Goal: Transaction & Acquisition: Purchase product/service

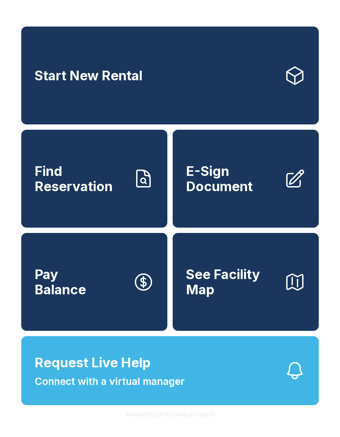
click at [257, 82] on link "Start New Rental" at bounding box center [170, 76] width 298 height 98
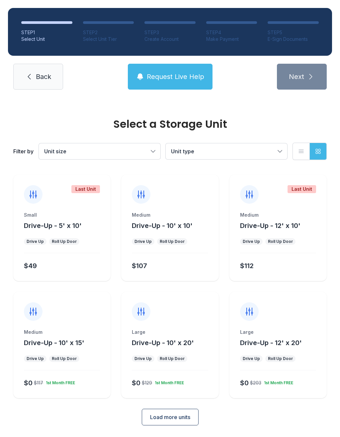
click at [183, 418] on span "Load more units" at bounding box center [170, 417] width 40 height 8
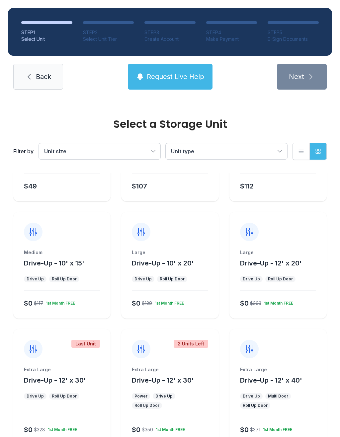
scroll to position [81, 0]
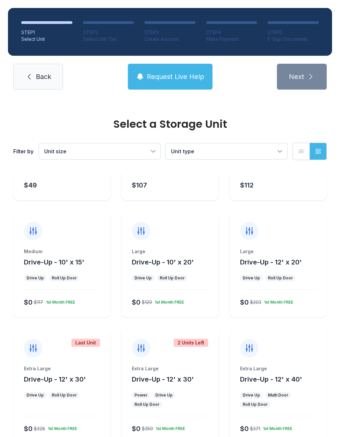
click at [301, 250] on div "Large" at bounding box center [278, 251] width 76 height 7
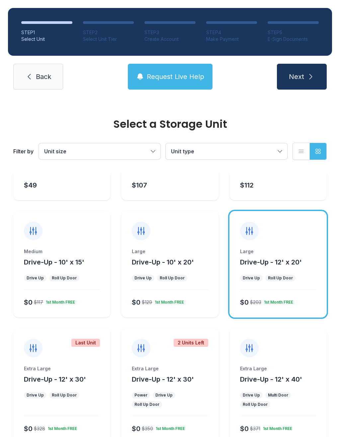
click at [296, 259] on span "Drive-Up - 12' x 20'" at bounding box center [271, 262] width 62 height 8
click at [81, 376] on span "Drive-Up - 12' x 30'" at bounding box center [55, 380] width 62 height 8
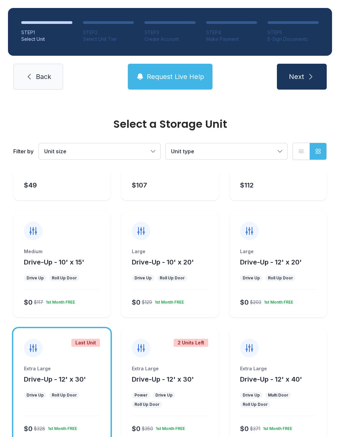
click at [307, 77] on icon "submit" at bounding box center [311, 77] width 8 height 8
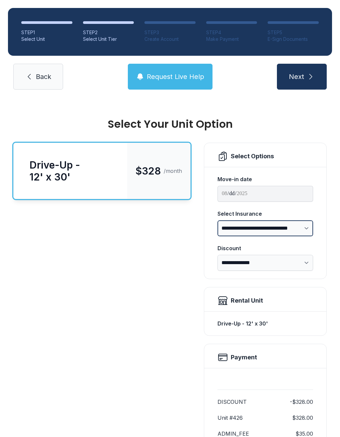
click at [298, 236] on select "**********" at bounding box center [266, 229] width 96 height 16
click at [42, 73] on span "Back" at bounding box center [43, 76] width 15 height 9
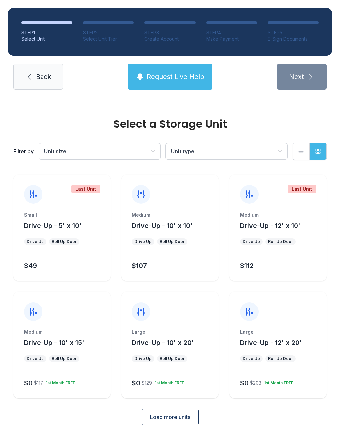
click at [290, 355] on div "Large Drive-Up - 12' x 20' Drive Up Roll Up Door $0 $203 1st Month FREE" at bounding box center [277, 363] width 97 height 69
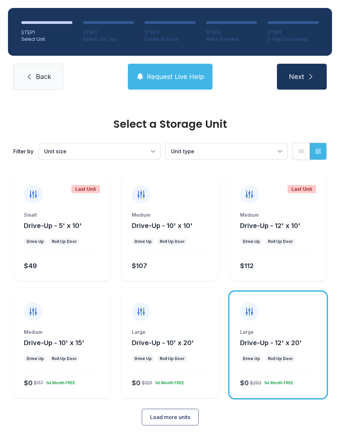
click at [311, 81] on button "Next" at bounding box center [302, 77] width 50 height 26
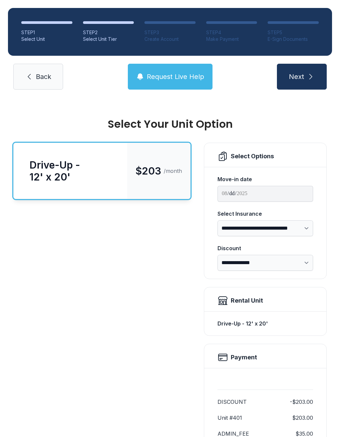
click at [40, 76] on span "Back" at bounding box center [43, 76] width 15 height 9
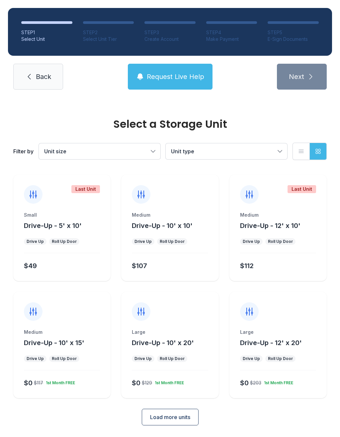
click at [187, 419] on span "Load more units" at bounding box center [170, 417] width 40 height 8
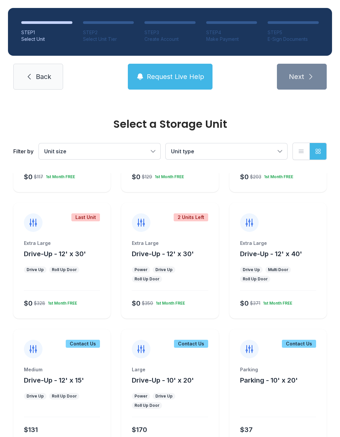
scroll to position [206, 0]
click at [72, 267] on div "Roll Up Door" at bounding box center [64, 270] width 30 height 7
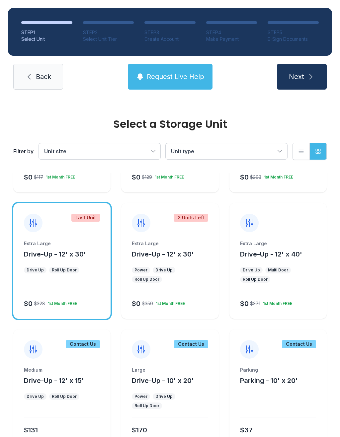
click at [305, 78] on button "Next" at bounding box center [302, 77] width 50 height 26
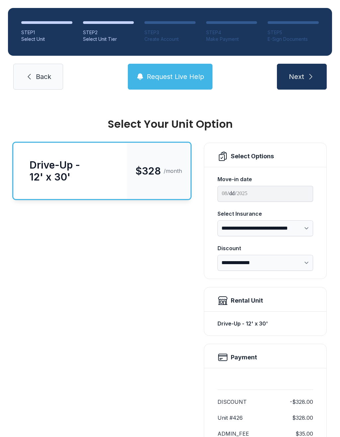
click at [298, 85] on button "Next" at bounding box center [302, 77] width 50 height 26
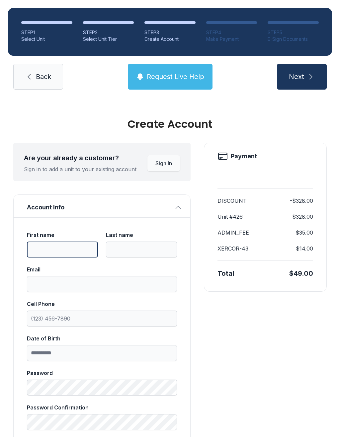
click at [79, 246] on input "First name" at bounding box center [62, 250] width 71 height 16
type input "*******"
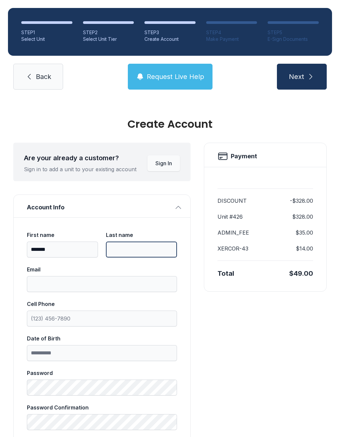
click at [140, 253] on input "Last name" at bounding box center [141, 250] width 71 height 16
type input "********"
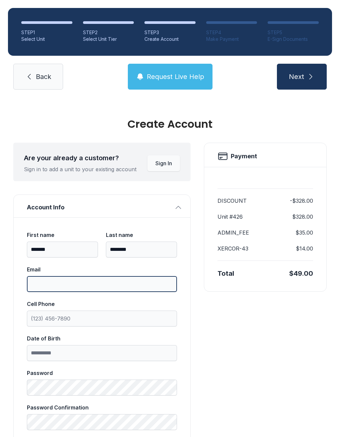
click at [125, 285] on input "Email" at bounding box center [102, 284] width 150 height 16
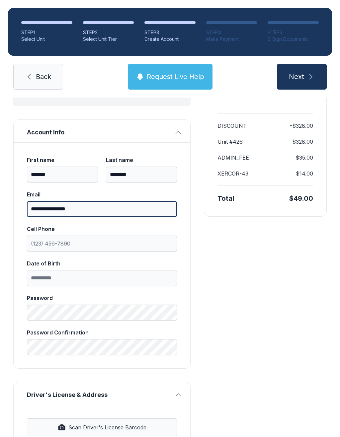
scroll to position [83, 0]
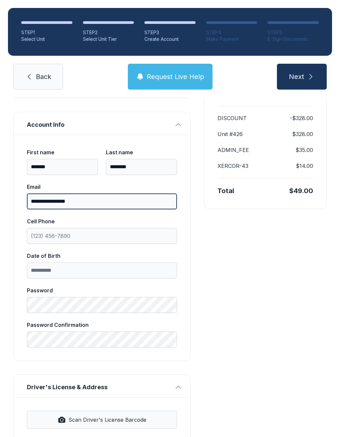
type input "**********"
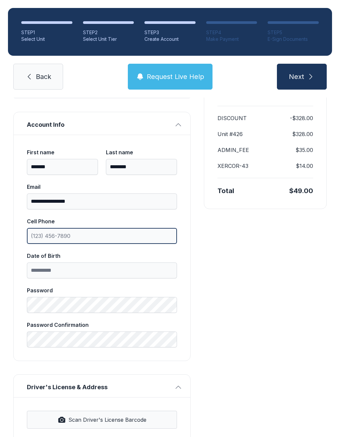
click at [68, 240] on input "Cell Phone" at bounding box center [102, 236] width 150 height 16
type input "[PHONE_NUMBER]"
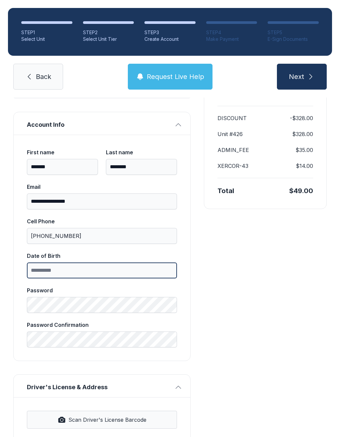
click at [143, 271] on input "Date of Birth" at bounding box center [102, 271] width 150 height 16
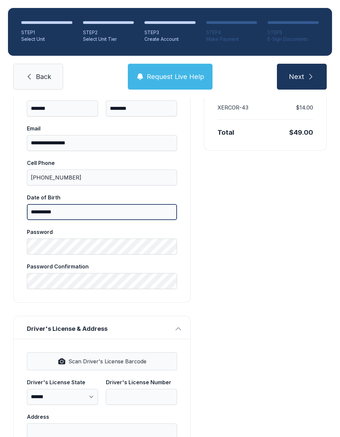
scroll to position [148, 0]
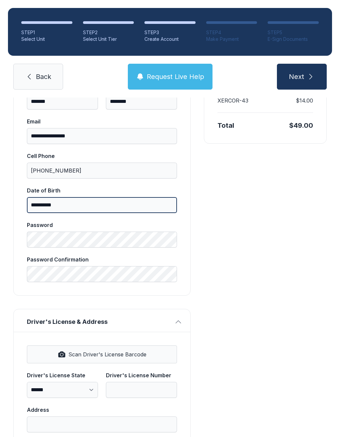
type input "**********"
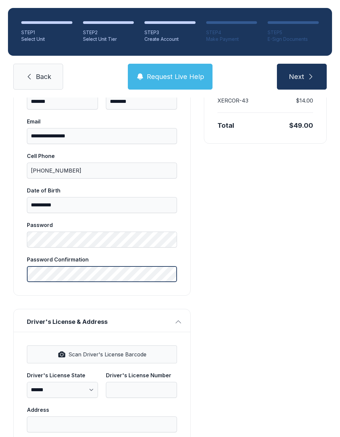
click at [302, 77] on button "Next" at bounding box center [302, 77] width 50 height 26
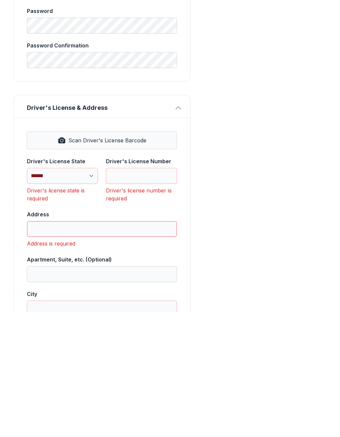
scroll to position [243, 0]
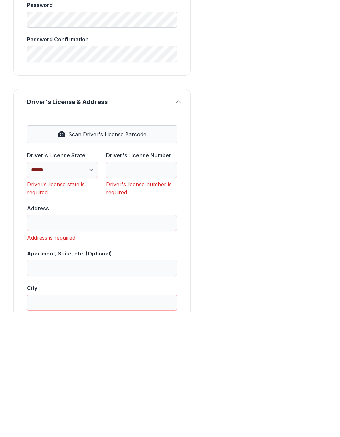
click at [90, 251] on button "Scan Driver's License Barcode" at bounding box center [102, 260] width 150 height 18
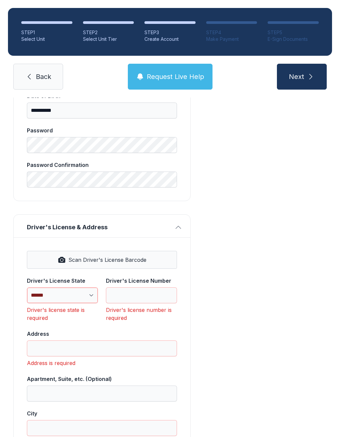
click at [76, 288] on select "**********" at bounding box center [62, 296] width 71 height 16
select select "**"
click at [141, 288] on input "Driver's License Number" at bounding box center [141, 296] width 71 height 16
type input "*"
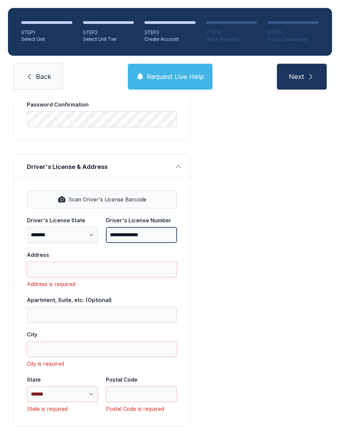
scroll to position [303, 0]
type input "**********"
click at [156, 262] on input "Address" at bounding box center [102, 270] width 150 height 16
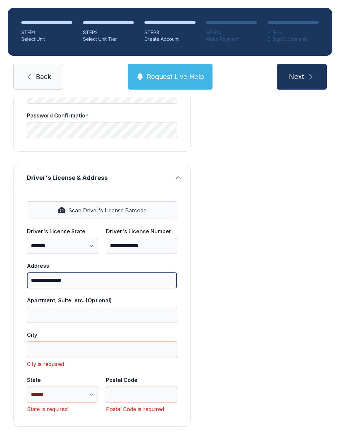
type input "**********"
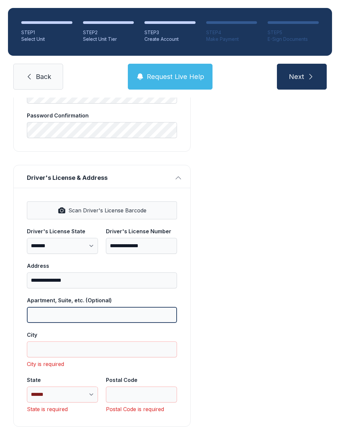
click at [134, 307] on input "Apartment, Suite, etc. (Optional)" at bounding box center [102, 315] width 150 height 16
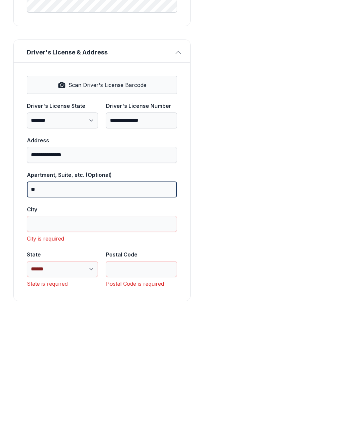
type input "**"
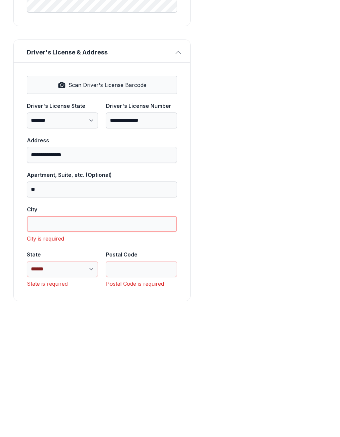
click at [118, 342] on input "City" at bounding box center [102, 350] width 150 height 16
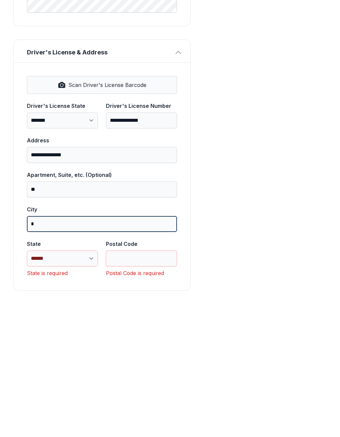
scroll to position [282, 0]
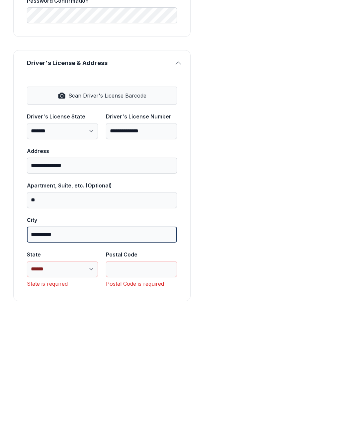
type input "**********"
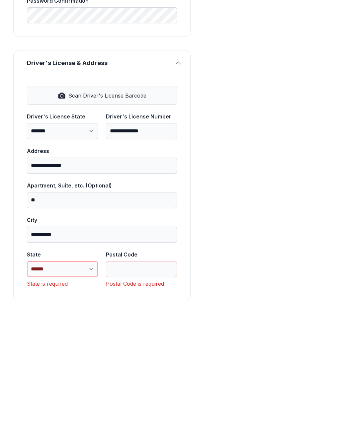
click at [73, 387] on select "**********" at bounding box center [62, 395] width 71 height 16
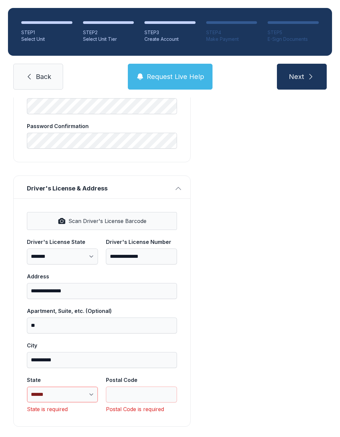
select select "**"
click at [147, 387] on input "Postal Code" at bounding box center [141, 395] width 71 height 16
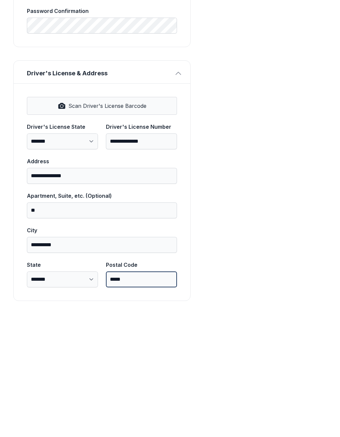
scroll to position [271, 0]
type input "*****"
click at [302, 64] on button "Next" at bounding box center [302, 77] width 50 height 26
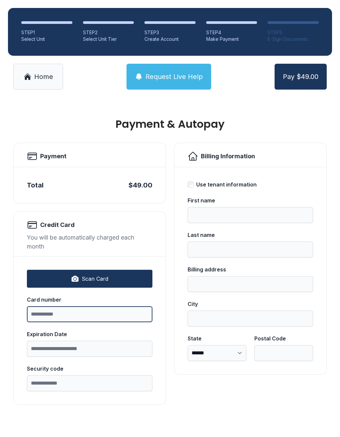
click at [97, 321] on input "Card number" at bounding box center [90, 315] width 126 height 16
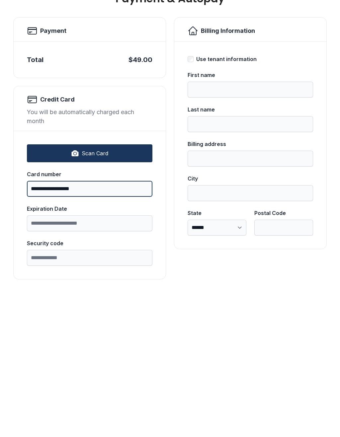
type input "**********"
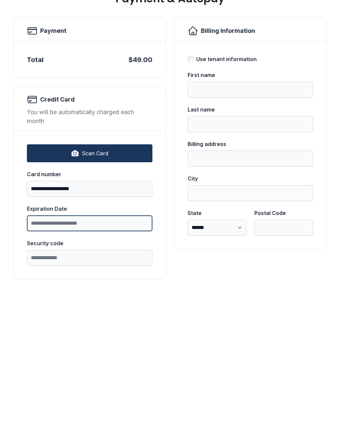
click at [114, 341] on input "Expiration Date" at bounding box center [90, 349] width 126 height 16
type input "*****"
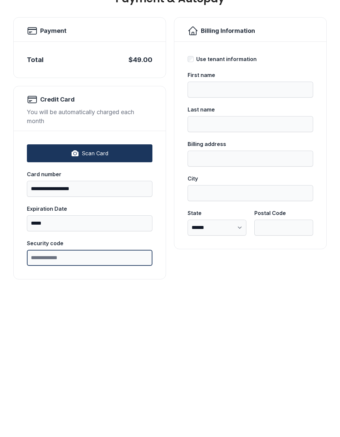
click at [121, 376] on input "Security code" at bounding box center [90, 384] width 126 height 16
type input "***"
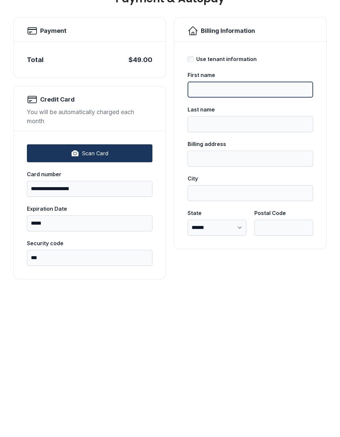
click at [252, 207] on input "First name" at bounding box center [251, 215] width 126 height 16
type input "******"
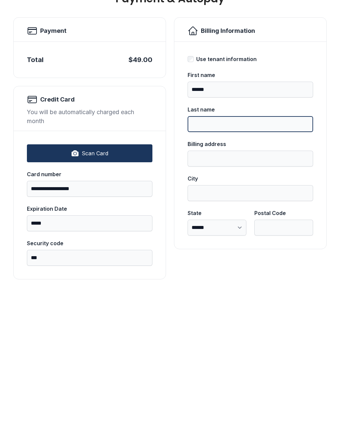
click at [280, 242] on input "Last name" at bounding box center [251, 250] width 126 height 16
type input "******"
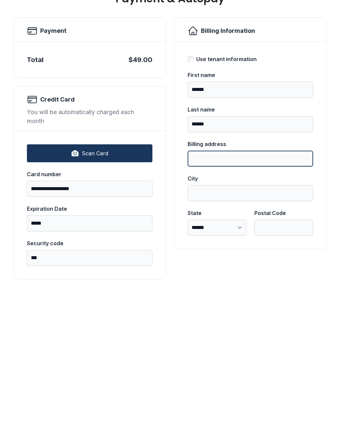
click at [263, 276] on input "Billing address" at bounding box center [251, 284] width 126 height 16
type input "**********"
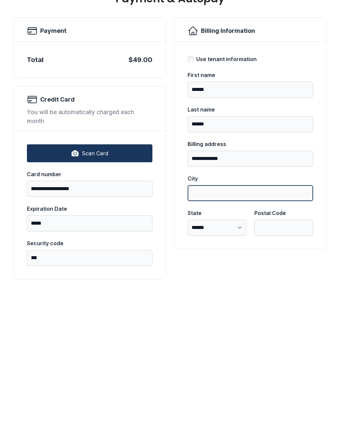
click at [261, 311] on input "City" at bounding box center [251, 319] width 126 height 16
type input "******"
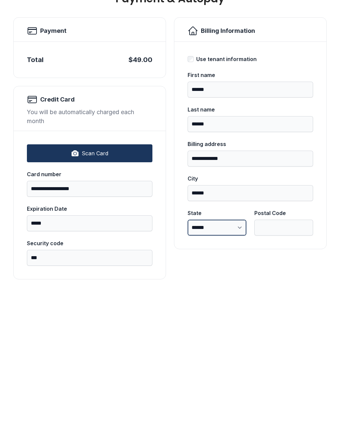
click at [226, 345] on select "**********" at bounding box center [217, 353] width 59 height 16
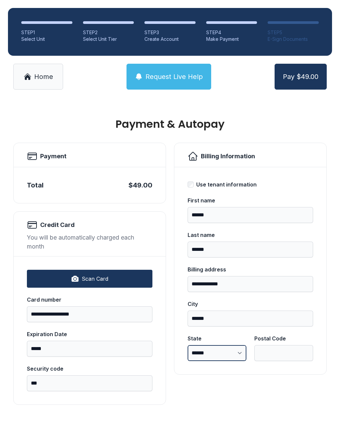
select select "**"
click at [274, 345] on input "Postal Code" at bounding box center [283, 353] width 59 height 16
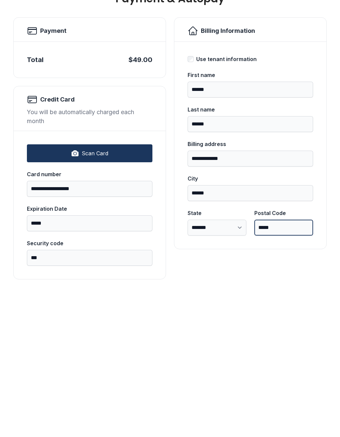
type input "*****"
click at [300, 64] on button "Pay $49.00" at bounding box center [301, 77] width 52 height 26
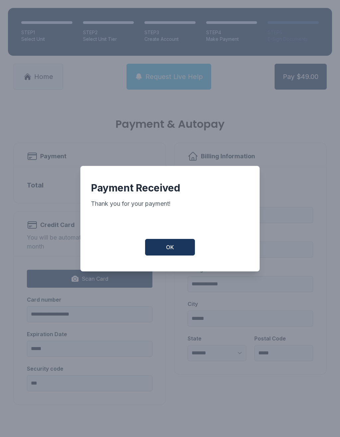
click at [176, 245] on button "OK" at bounding box center [170, 247] width 50 height 17
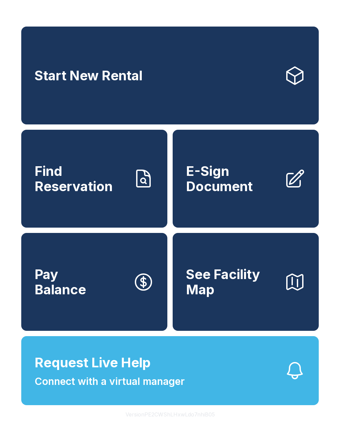
click at [94, 184] on span "Find Reservation" at bounding box center [81, 179] width 93 height 30
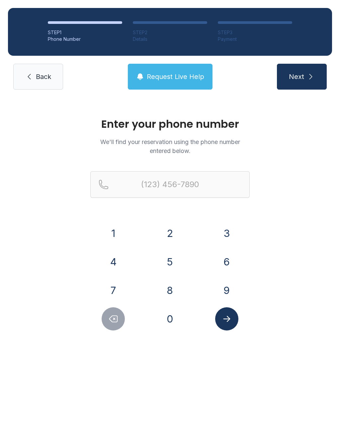
click at [169, 292] on button "8" at bounding box center [169, 290] width 23 height 23
click at [112, 262] on button "4" at bounding box center [113, 261] width 23 height 23
click at [120, 282] on button "7" at bounding box center [113, 290] width 23 height 23
click at [111, 265] on button "4" at bounding box center [113, 261] width 23 height 23
click at [170, 318] on button "0" at bounding box center [169, 319] width 23 height 23
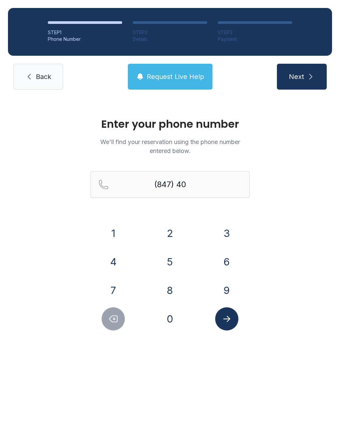
click at [111, 237] on button "1" at bounding box center [113, 233] width 23 height 23
click at [170, 264] on button "5" at bounding box center [169, 261] width 23 height 23
click at [109, 317] on icon "Delete number" at bounding box center [113, 319] width 10 height 10
click at [168, 289] on button "8" at bounding box center [169, 290] width 23 height 23
click at [166, 226] on button "2" at bounding box center [169, 233] width 23 height 23
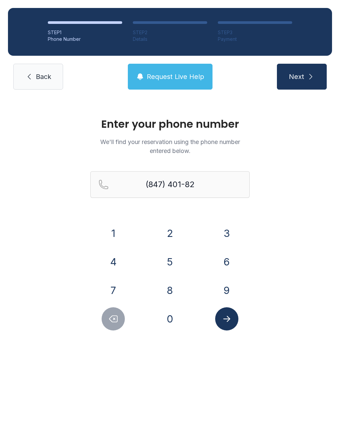
click at [234, 290] on button "9" at bounding box center [226, 290] width 23 height 23
click at [157, 233] on div "2" at bounding box center [170, 233] width 46 height 23
click at [162, 228] on button "2" at bounding box center [169, 233] width 23 height 23
click at [226, 324] on button "Submit lookup form" at bounding box center [226, 319] width 23 height 23
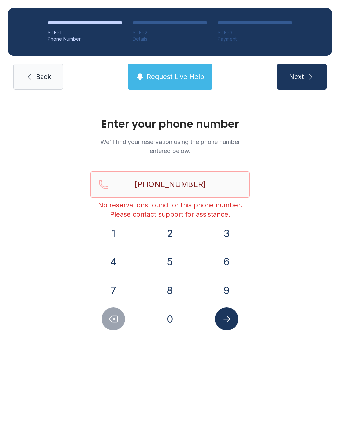
click at [111, 325] on button "Delete number" at bounding box center [113, 319] width 23 height 23
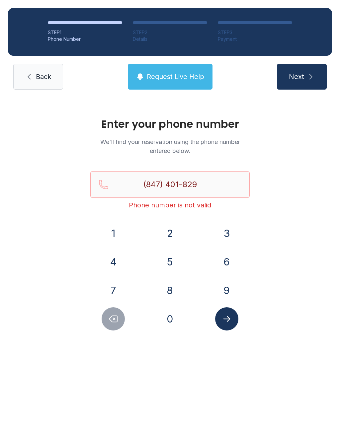
click at [110, 325] on button "Delete number" at bounding box center [113, 319] width 23 height 23
click at [108, 324] on button "Delete number" at bounding box center [113, 319] width 23 height 23
click at [111, 319] on icon "Delete number" at bounding box center [113, 319] width 10 height 10
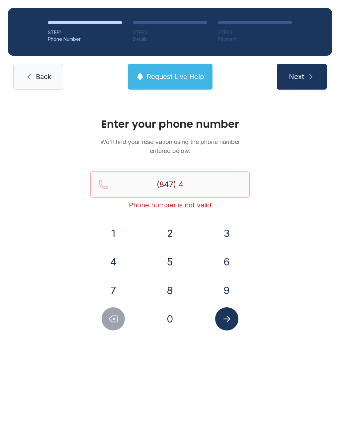
click at [119, 317] on button "Delete number" at bounding box center [113, 319] width 23 height 23
click at [118, 317] on icon "Delete number" at bounding box center [113, 319] width 10 height 10
click at [118, 318] on icon "Delete number" at bounding box center [114, 319] width 8 height 6
type input "(8"
click at [117, 318] on icon "Delete number" at bounding box center [114, 319] width 8 height 6
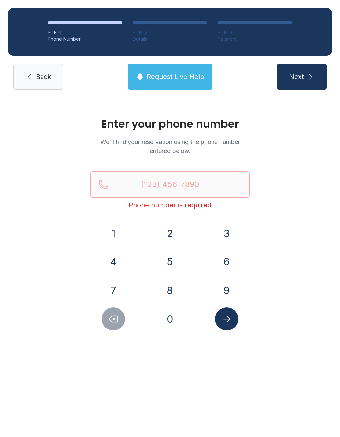
click at [110, 306] on div "1 2 3 4 5 6 7 8 9 0" at bounding box center [169, 276] width 159 height 109
click at [307, 88] on button "Next" at bounding box center [302, 77] width 50 height 26
type input "("
click at [186, 80] on span "Request Live Help" at bounding box center [175, 76] width 57 height 9
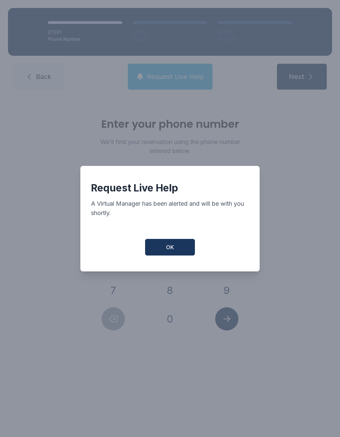
click at [171, 251] on span "OK" at bounding box center [170, 247] width 8 height 8
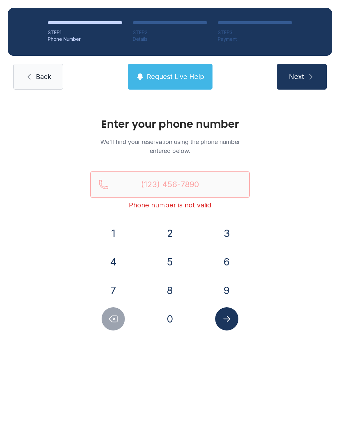
click at [194, 77] on span "Request Live Help" at bounding box center [175, 76] width 57 height 9
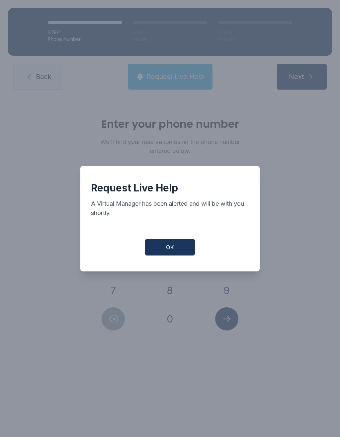
click at [172, 256] on button "OK" at bounding box center [170, 247] width 50 height 17
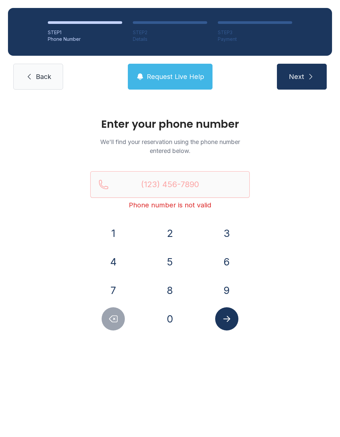
click at [42, 80] on span "Back" at bounding box center [43, 76] width 15 height 9
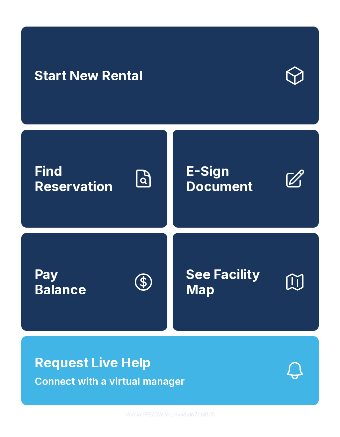
click at [247, 194] on span "E-Sign Document" at bounding box center [232, 179] width 93 height 30
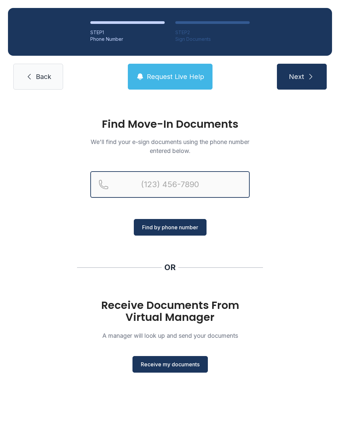
click at [219, 190] on input "Reservation phone number" at bounding box center [169, 184] width 159 height 27
type input "[PHONE_NUMBER]"
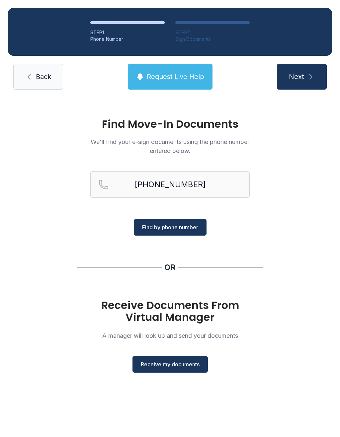
click at [185, 230] on span "Find by phone number" at bounding box center [170, 227] width 56 height 8
click at [185, 234] on button "Find by phone number" at bounding box center [170, 227] width 73 height 17
click at [194, 230] on span "Find by phone number" at bounding box center [170, 227] width 56 height 8
click at [193, 225] on span "Find by phone number" at bounding box center [170, 227] width 56 height 8
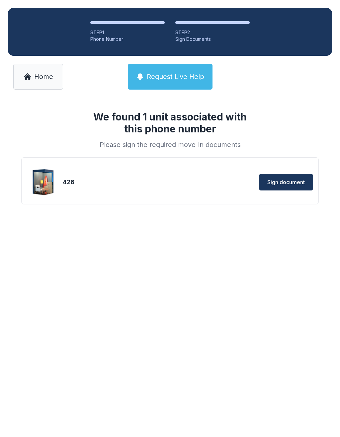
click at [294, 185] on span "Sign document" at bounding box center [286, 182] width 38 height 8
click at [44, 184] on img at bounding box center [44, 182] width 32 height 32
click at [106, 183] on div "426" at bounding box center [129, 182] width 132 height 9
click at [130, 173] on div "426 Sign document" at bounding box center [170, 182] width 286 height 33
click at [153, 187] on div "426" at bounding box center [129, 182] width 132 height 9
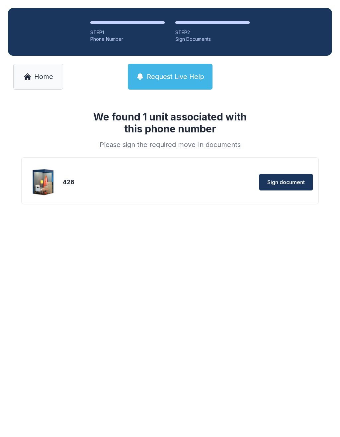
click at [155, 191] on div "426 Sign document" at bounding box center [170, 182] width 286 height 33
click at [292, 184] on span "Sign document" at bounding box center [286, 182] width 38 height 8
click at [104, 180] on div "426" at bounding box center [129, 182] width 132 height 9
click at [63, 175] on div "426 Sign document" at bounding box center [170, 182] width 286 height 33
click at [58, 180] on img at bounding box center [44, 182] width 32 height 32
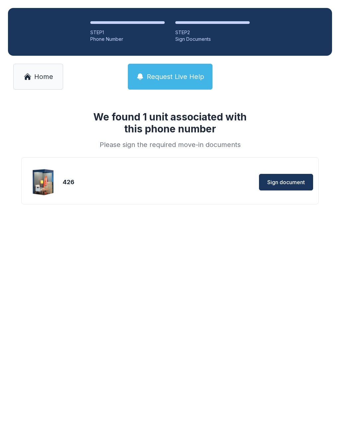
click at [52, 180] on img at bounding box center [44, 182] width 32 height 32
click at [45, 78] on span "Home" at bounding box center [43, 76] width 19 height 9
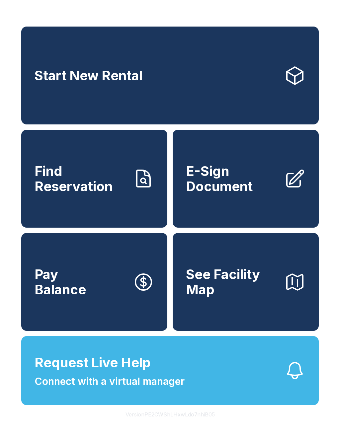
click at [95, 176] on span "Find Reservation" at bounding box center [81, 179] width 93 height 30
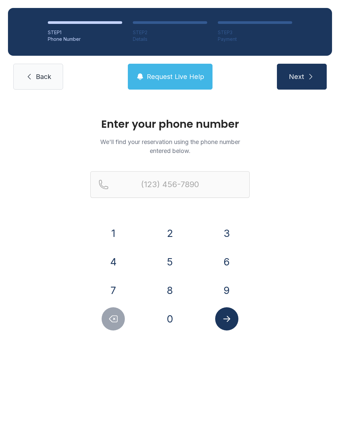
click at [170, 291] on button "8" at bounding box center [169, 290] width 23 height 23
click at [117, 263] on button "4" at bounding box center [113, 261] width 23 height 23
click at [120, 289] on button "7" at bounding box center [113, 290] width 23 height 23
click at [115, 258] on button "4" at bounding box center [113, 261] width 23 height 23
click at [170, 312] on button "0" at bounding box center [169, 319] width 23 height 23
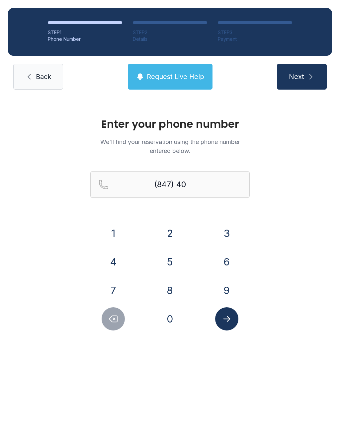
click at [113, 225] on button "1" at bounding box center [113, 233] width 23 height 23
click at [169, 295] on button "8" at bounding box center [169, 290] width 23 height 23
click at [165, 234] on button "2" at bounding box center [169, 233] width 23 height 23
click at [227, 292] on button "9" at bounding box center [226, 290] width 23 height 23
click at [173, 235] on button "2" at bounding box center [169, 233] width 23 height 23
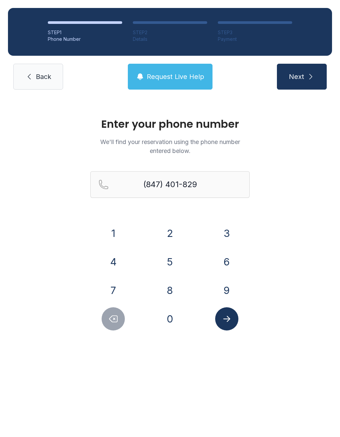
type input "[PHONE_NUMBER]"
click at [232, 319] on button "Submit lookup form" at bounding box center [226, 319] width 23 height 23
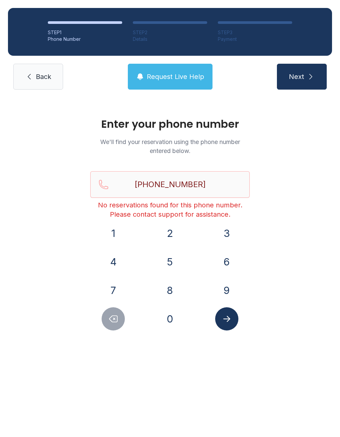
click at [228, 330] on button "Submit lookup form" at bounding box center [226, 319] width 23 height 23
click at [225, 311] on button "Submit lookup form" at bounding box center [226, 319] width 23 height 23
click at [234, 322] on button "Submit lookup form" at bounding box center [226, 319] width 23 height 23
click at [41, 73] on span "Back" at bounding box center [43, 76] width 15 height 9
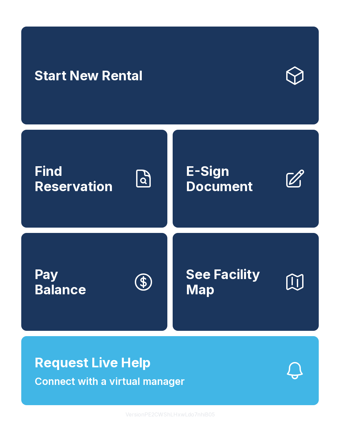
click at [102, 189] on span "Find Reservation" at bounding box center [81, 179] width 93 height 30
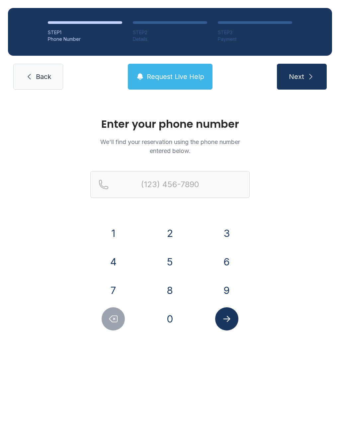
click at [170, 292] on button "8" at bounding box center [169, 290] width 23 height 23
click at [108, 263] on button "4" at bounding box center [113, 261] width 23 height 23
click at [114, 292] on button "7" at bounding box center [113, 290] width 23 height 23
click at [110, 260] on button "4" at bounding box center [113, 261] width 23 height 23
click at [170, 311] on button "0" at bounding box center [169, 319] width 23 height 23
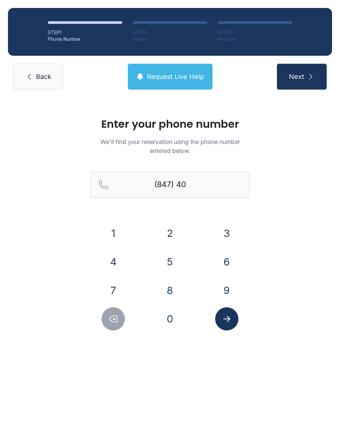
click at [102, 234] on button "1" at bounding box center [113, 233] width 23 height 23
click at [170, 292] on button "8" at bounding box center [169, 290] width 23 height 23
click at [213, 289] on div "9" at bounding box center [227, 290] width 46 height 23
click at [162, 232] on button "2" at bounding box center [169, 233] width 23 height 23
click at [112, 315] on icon "Delete number" at bounding box center [113, 319] width 10 height 10
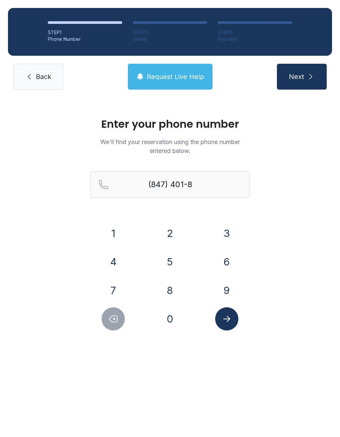
click at [113, 232] on button "1" at bounding box center [113, 233] width 23 height 23
click at [115, 320] on icon "Delete number" at bounding box center [113, 319] width 10 height 10
click at [167, 230] on button "2" at bounding box center [169, 233] width 23 height 23
click at [229, 289] on button "9" at bounding box center [226, 290] width 23 height 23
click at [168, 234] on button "2" at bounding box center [169, 233] width 23 height 23
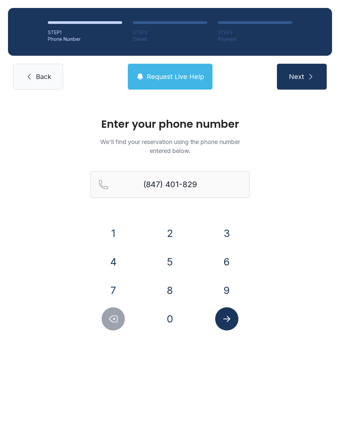
type input "[PHONE_NUMBER]"
click at [232, 319] on button "Submit lookup form" at bounding box center [226, 319] width 23 height 23
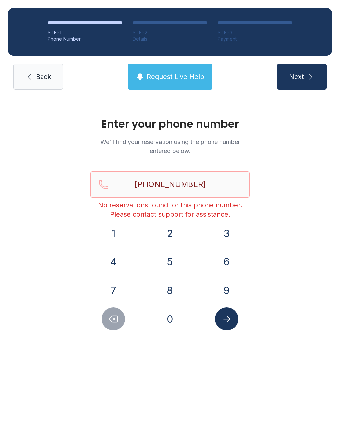
click at [231, 327] on button "Submit lookup form" at bounding box center [226, 319] width 23 height 23
click at [231, 325] on button "Submit lookup form" at bounding box center [226, 319] width 23 height 23
click at [49, 80] on span "Back" at bounding box center [43, 76] width 15 height 9
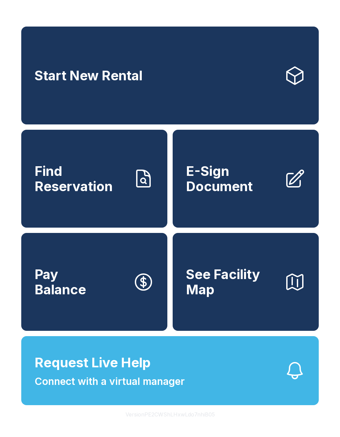
click at [235, 277] on button "See Facility Map" at bounding box center [246, 282] width 146 height 98
click at [121, 287] on link "Pay Balance" at bounding box center [94, 282] width 146 height 98
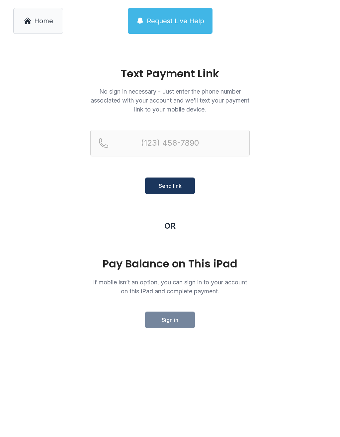
click at [37, 17] on span "Home" at bounding box center [43, 20] width 19 height 9
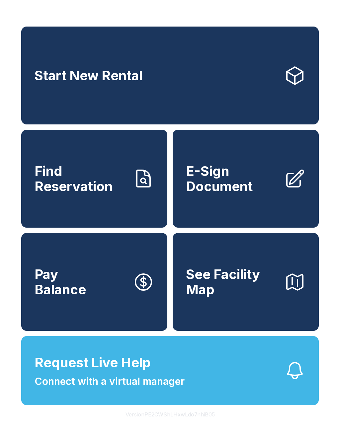
click at [100, 194] on span "Find Reservation" at bounding box center [81, 179] width 93 height 30
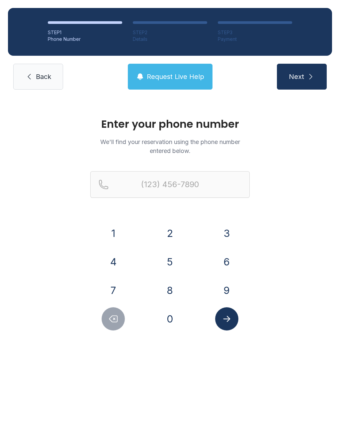
click at [165, 284] on button "8" at bounding box center [169, 290] width 23 height 23
click at [115, 254] on button "4" at bounding box center [113, 261] width 23 height 23
click at [112, 276] on div "1 2 3 4 5 6 7 8 9 0" at bounding box center [169, 276] width 159 height 109
click at [115, 273] on button "4" at bounding box center [113, 261] width 23 height 23
click at [114, 251] on button "4" at bounding box center [113, 261] width 23 height 23
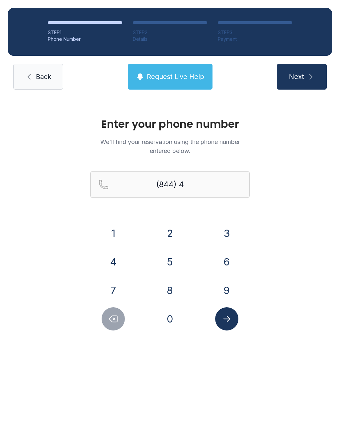
click at [118, 316] on icon "Delete number" at bounding box center [113, 319] width 10 height 10
click at [119, 288] on button "7" at bounding box center [113, 290] width 23 height 23
click at [123, 262] on button "4" at bounding box center [113, 261] width 23 height 23
click at [169, 314] on button "0" at bounding box center [169, 319] width 23 height 23
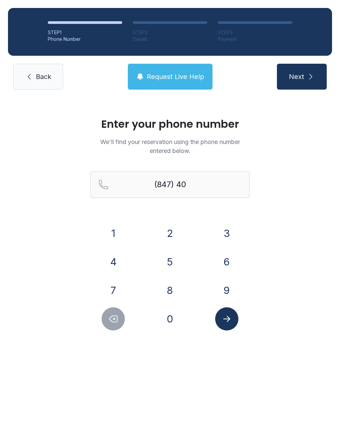
click at [116, 231] on button "1" at bounding box center [113, 233] width 23 height 23
click at [166, 290] on button "8" at bounding box center [169, 290] width 23 height 23
click at [168, 234] on button "2" at bounding box center [169, 233] width 23 height 23
click at [229, 297] on button "9" at bounding box center [226, 290] width 23 height 23
click at [171, 240] on button "2" at bounding box center [169, 233] width 23 height 23
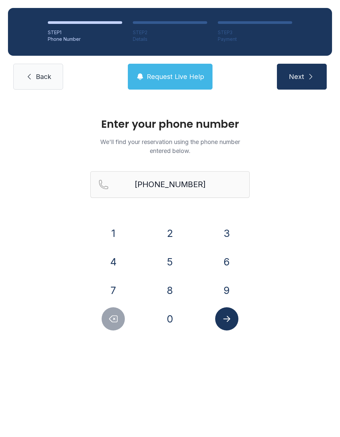
click at [232, 329] on button "Submit lookup form" at bounding box center [226, 319] width 23 height 23
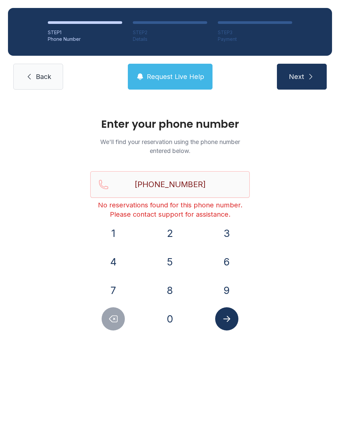
click at [227, 324] on icon "Submit lookup form" at bounding box center [227, 319] width 10 height 10
click at [111, 319] on icon "Delete number" at bounding box center [113, 319] width 10 height 10
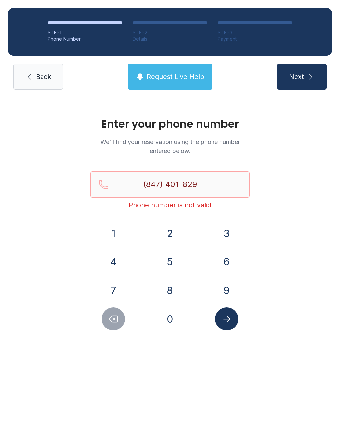
click at [111, 319] on icon "Delete number" at bounding box center [113, 319] width 10 height 10
click at [106, 322] on button "Delete number" at bounding box center [113, 319] width 23 height 23
click at [105, 322] on button "Delete number" at bounding box center [113, 319] width 23 height 23
click at [110, 317] on icon "Delete number" at bounding box center [113, 319] width 10 height 10
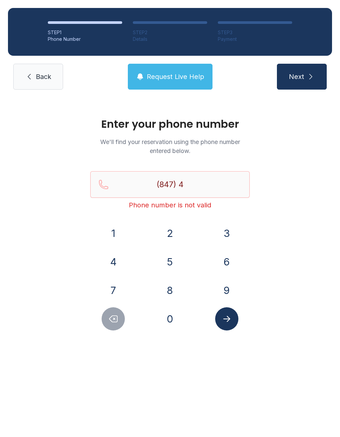
click at [115, 315] on icon "Delete number" at bounding box center [113, 319] width 10 height 10
click at [119, 319] on button "Delete number" at bounding box center [113, 319] width 23 height 23
type input "(8"
click at [118, 319] on icon "Delete number" at bounding box center [113, 319] width 10 height 10
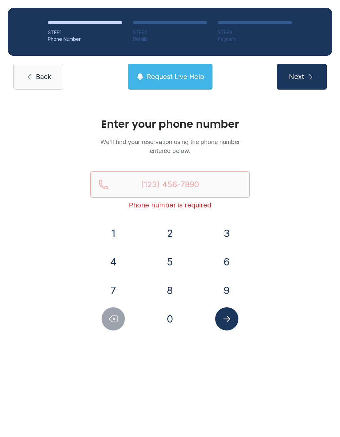
click at [115, 317] on icon "Delete number" at bounding box center [113, 319] width 10 height 10
click at [50, 76] on span "Back" at bounding box center [43, 76] width 15 height 9
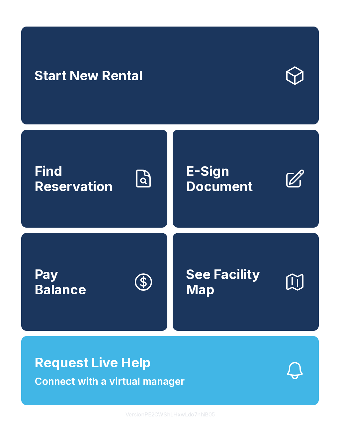
click at [256, 188] on span "E-Sign Document" at bounding box center [232, 179] width 93 height 30
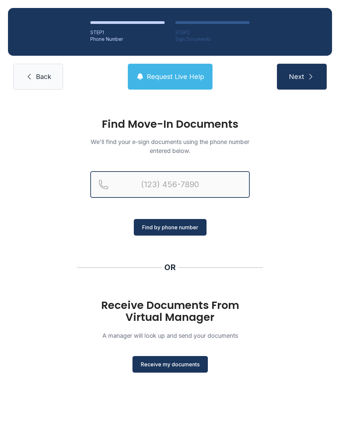
click at [215, 187] on input "Reservation phone number" at bounding box center [169, 184] width 159 height 27
type input "[PHONE_NUMBER]"
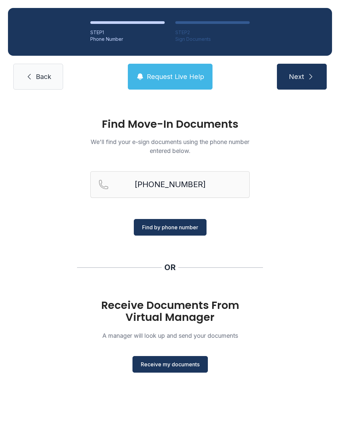
click at [192, 225] on span "Find by phone number" at bounding box center [170, 227] width 56 height 8
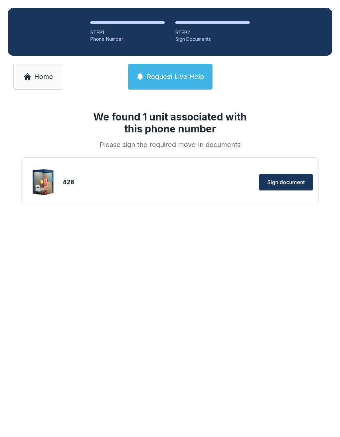
click at [192, 233] on main "We found 1 unit associated with this phone number Please sign the required move…" at bounding box center [170, 268] width 340 height 340
click at [145, 185] on div "426" at bounding box center [129, 182] width 132 height 9
click at [110, 186] on div "426" at bounding box center [129, 182] width 132 height 9
click at [94, 201] on div "426 Sign document" at bounding box center [170, 180] width 298 height 47
click at [286, 187] on button "Sign document" at bounding box center [286, 182] width 54 height 17
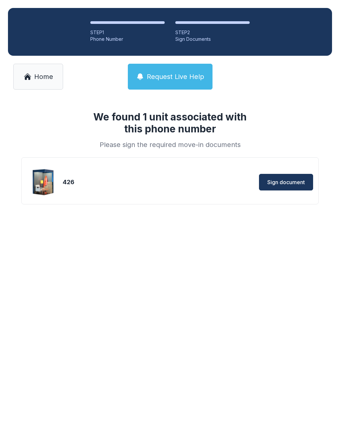
click at [35, 80] on span "Home" at bounding box center [43, 76] width 19 height 9
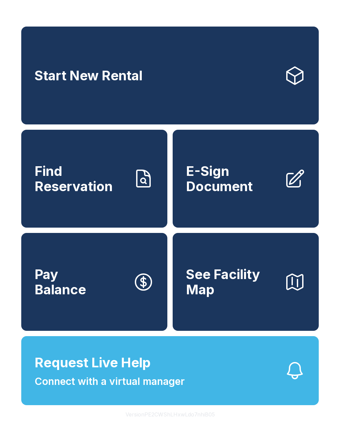
click at [76, 188] on span "Find Reservation" at bounding box center [81, 179] width 93 height 30
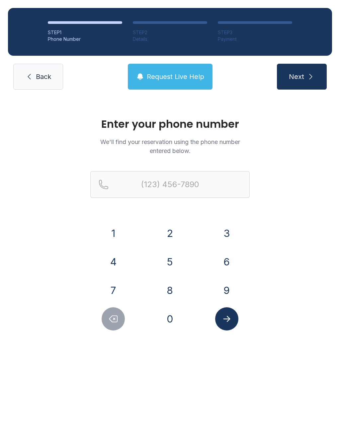
click at [34, 84] on link "Back" at bounding box center [38, 77] width 50 height 26
